Goal: Task Accomplishment & Management: Use online tool/utility

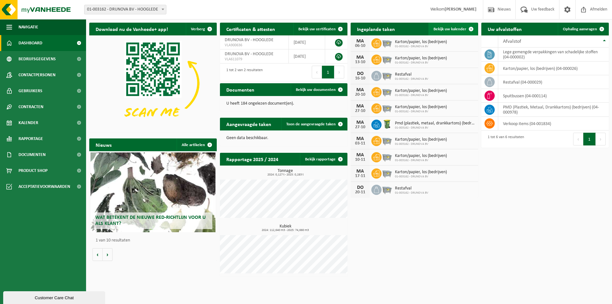
click at [442, 30] on span "Bekijk uw kalender" at bounding box center [450, 29] width 33 height 4
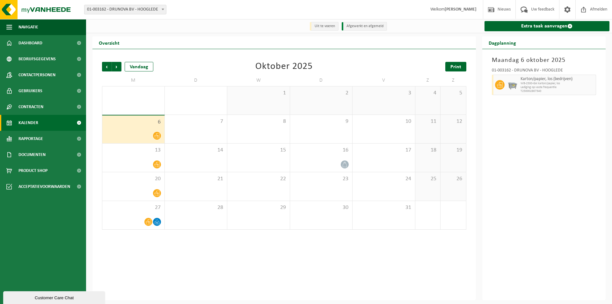
click at [462, 65] on link "Print" at bounding box center [456, 67] width 21 height 10
click at [119, 68] on span "Volgende" at bounding box center [117, 67] width 10 height 10
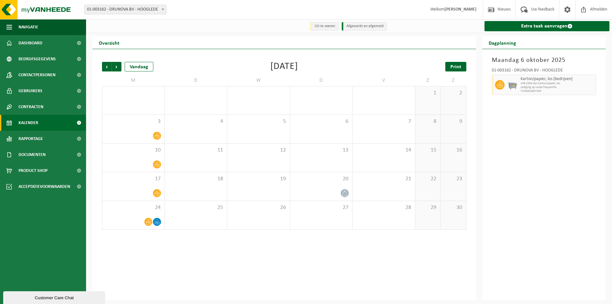
click at [452, 67] on span "Print" at bounding box center [456, 66] width 11 height 5
click at [121, 66] on span "Volgende" at bounding box center [117, 67] width 10 height 10
click at [462, 67] on link "Print" at bounding box center [456, 67] width 21 height 10
click at [118, 66] on span "Volgende" at bounding box center [117, 67] width 10 height 10
